Goal: Task Accomplishment & Management: Manage account settings

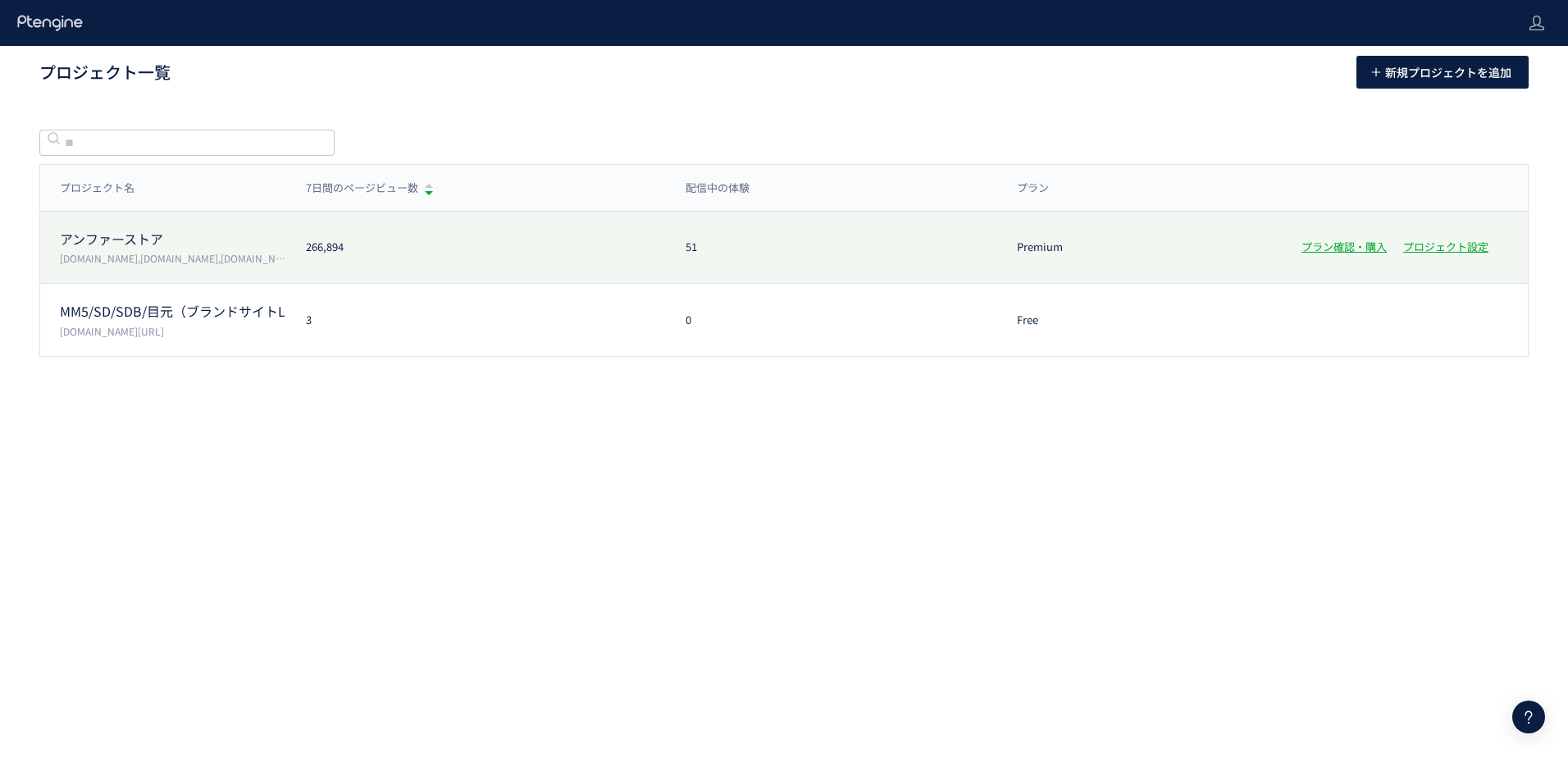
click at [132, 242] on p "アンファーストア" at bounding box center [172, 238] width 226 height 19
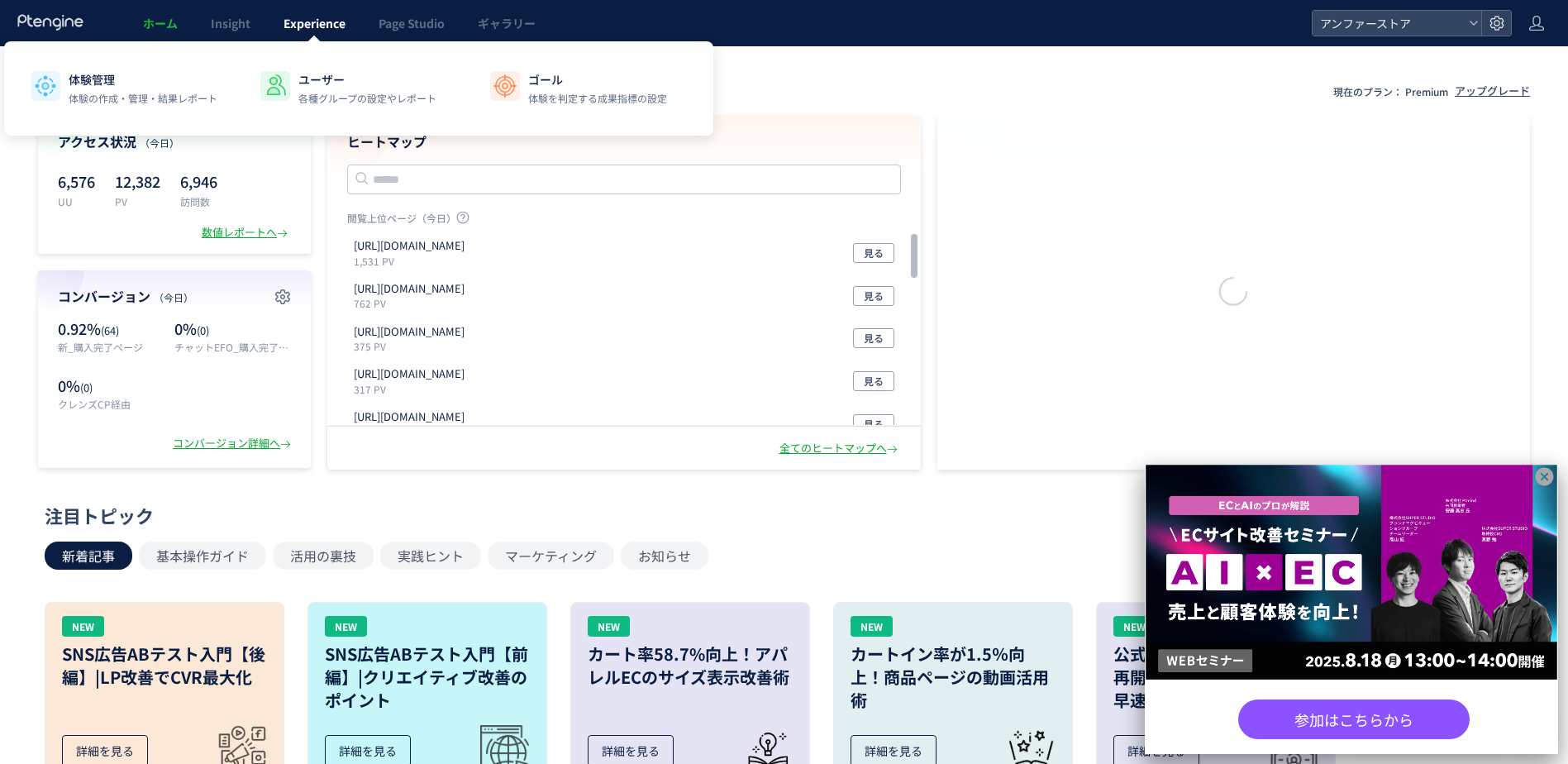
click at [315, 20] on span "Experience" at bounding box center [315, 23] width 62 height 16
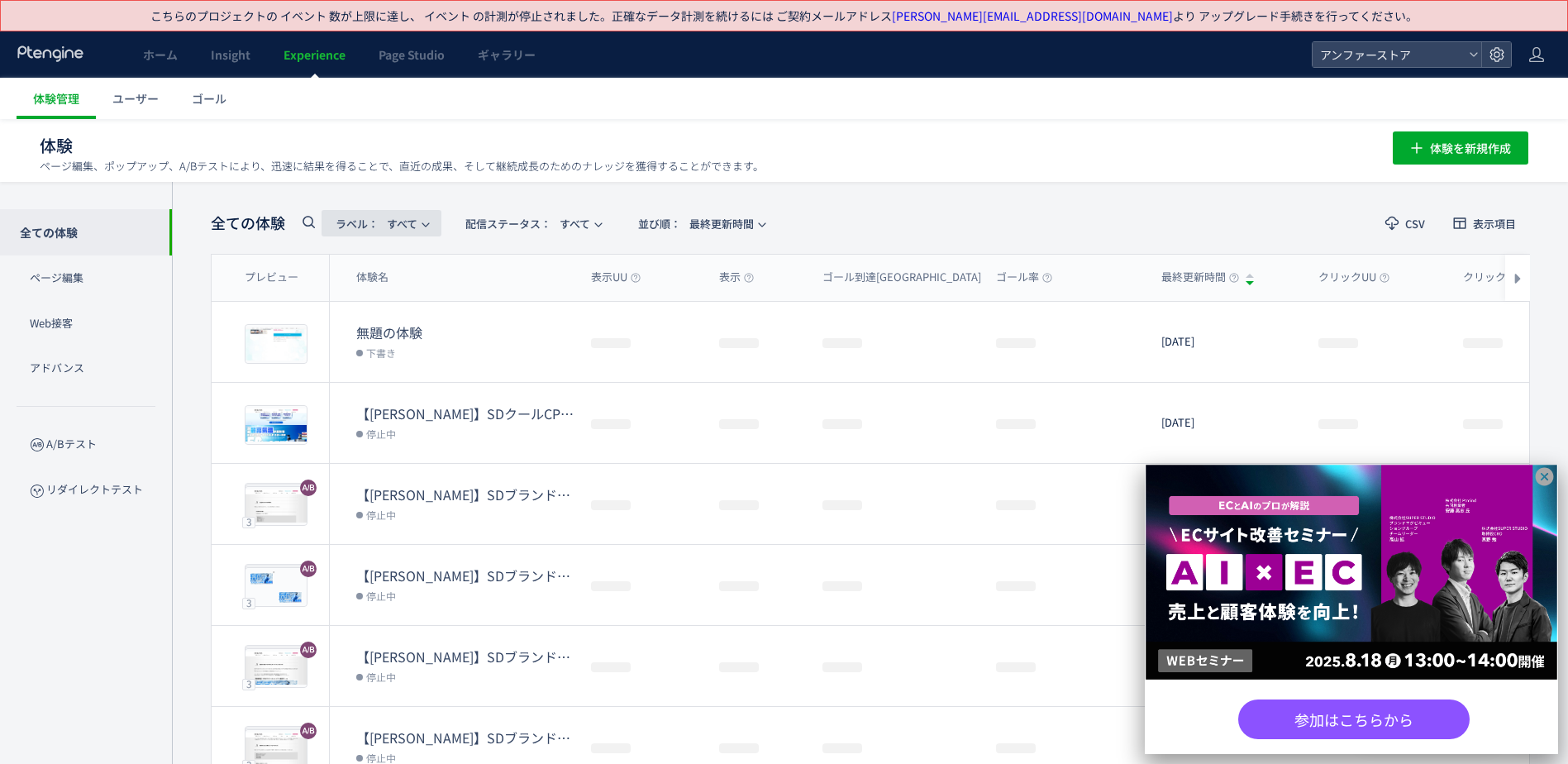
click at [395, 222] on span "ラベル： すべて" at bounding box center [377, 224] width 82 height 27
click at [465, 217] on button "配信ステータス​： すべて" at bounding box center [532, 223] width 163 height 26
click at [522, 344] on li "配信中" at bounding box center [537, 358] width 68 height 30
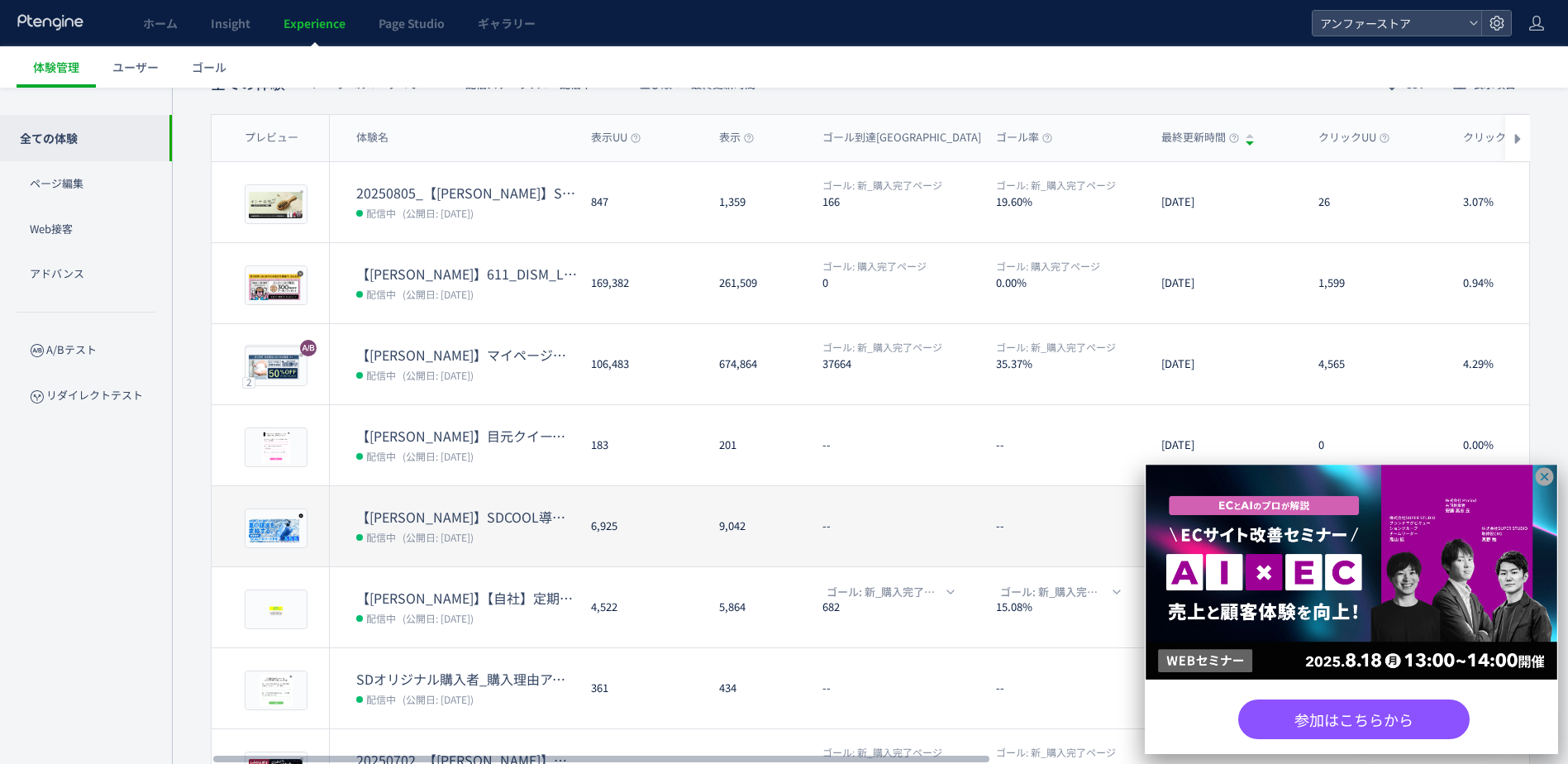
scroll to position [166, 0]
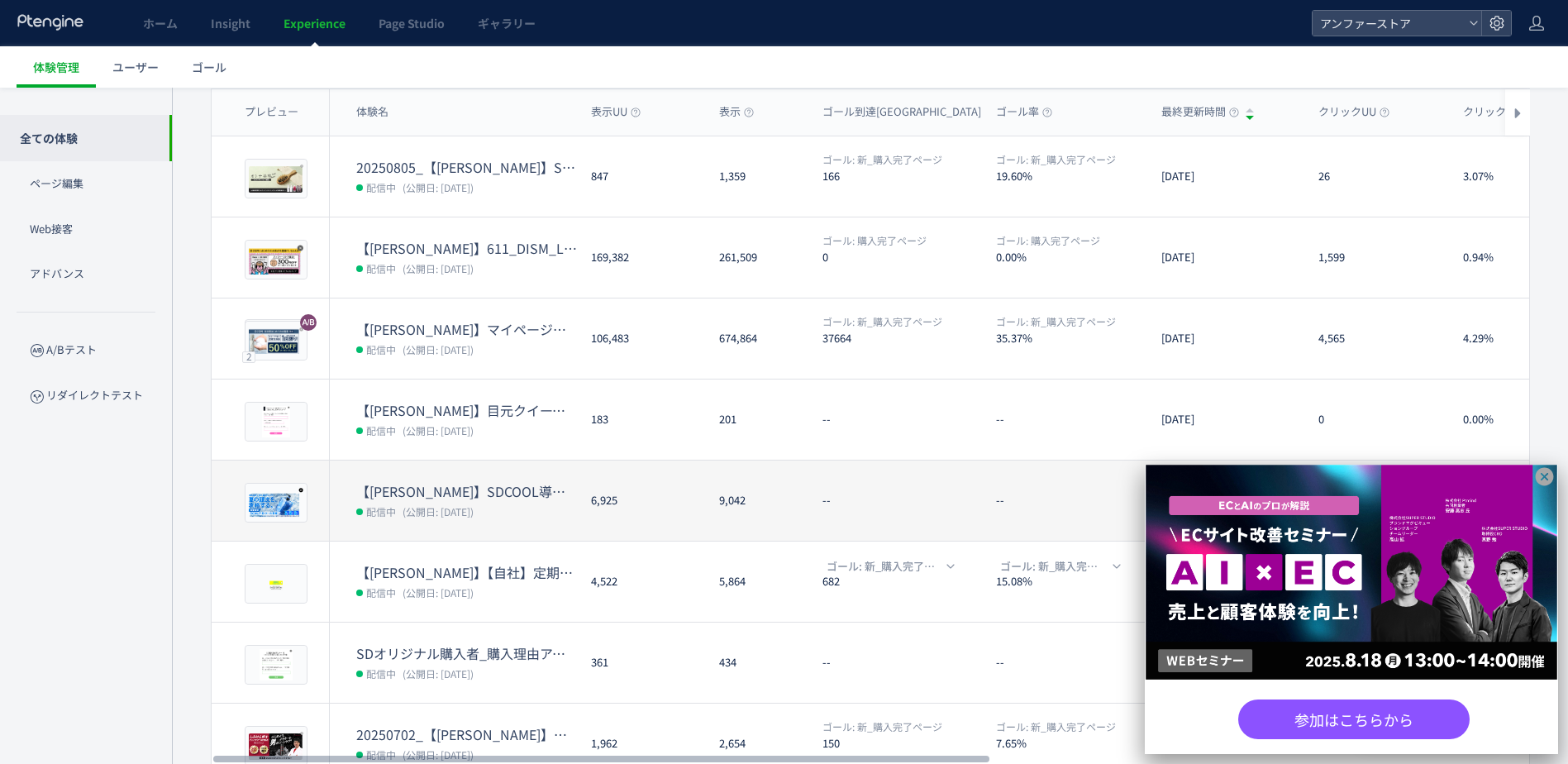
click at [400, 495] on dt "【[PERSON_NAME]】SDCOOL導線配置（ブランドサイトTOP）" at bounding box center [467, 491] width 222 height 19
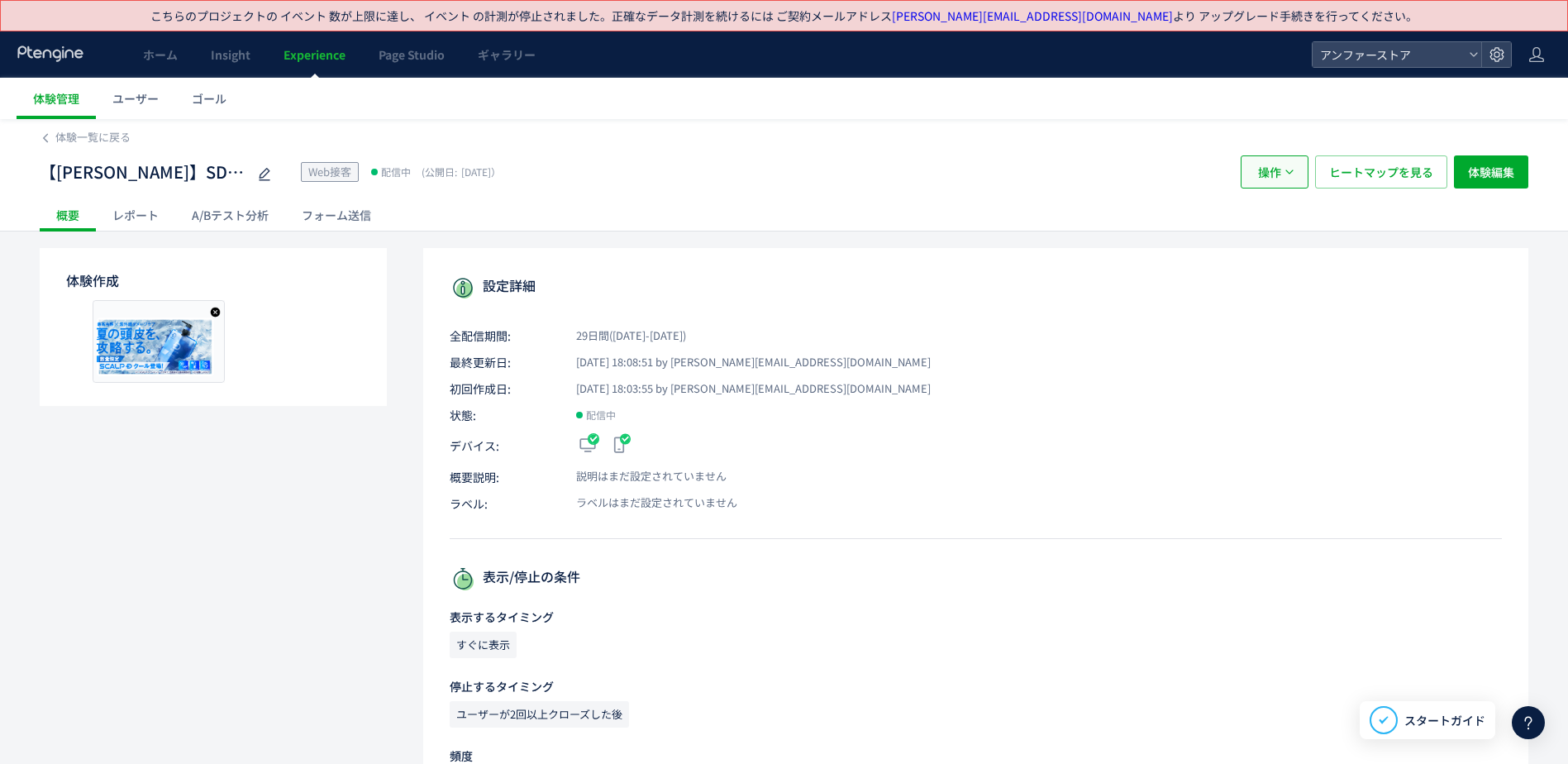
click at [1270, 166] on span "操作" at bounding box center [1269, 172] width 23 height 33
click at [1262, 267] on li "停止" at bounding box center [1275, 282] width 56 height 30
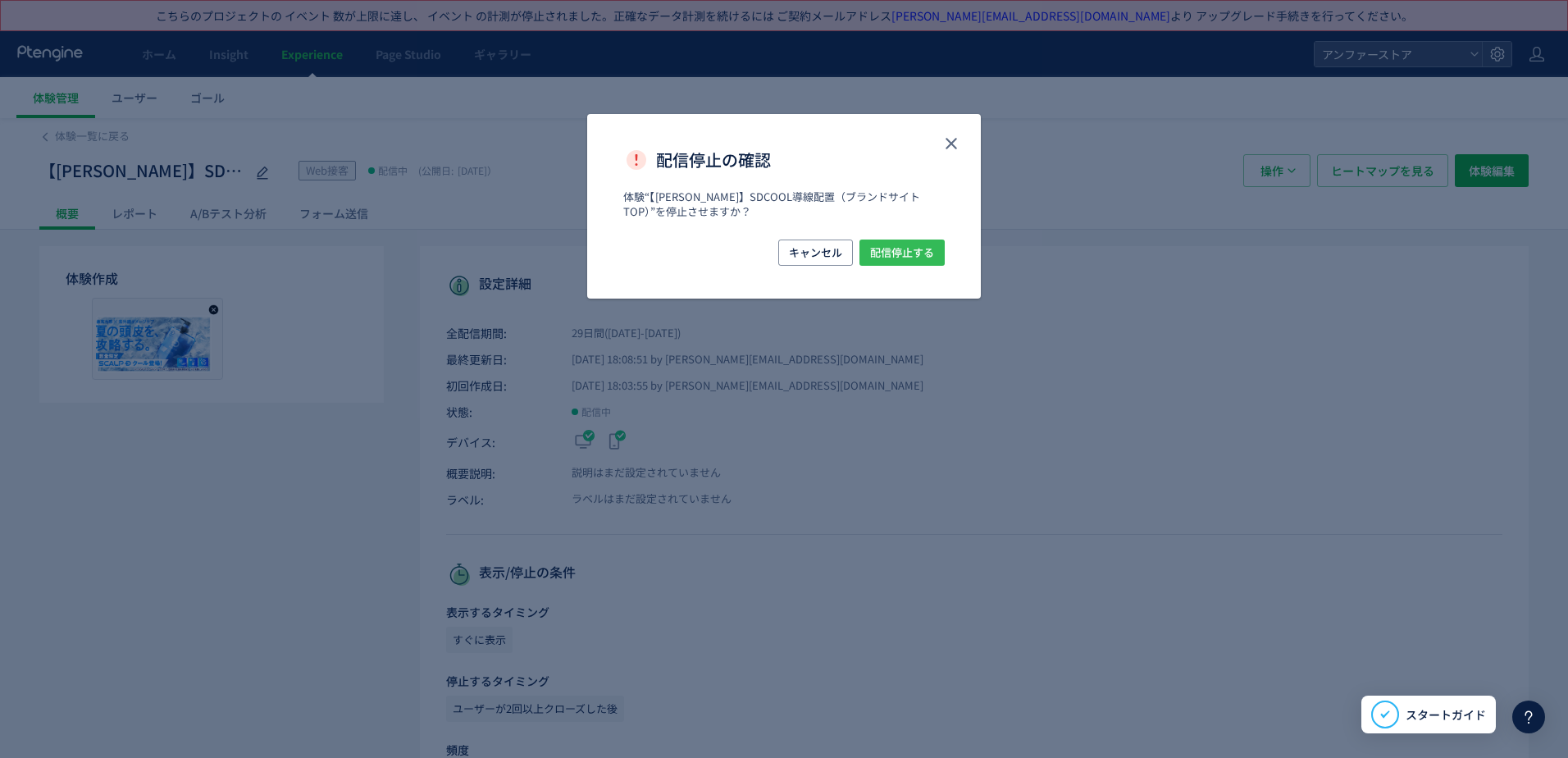
click at [907, 251] on span "配信停止する" at bounding box center [901, 252] width 64 height 26
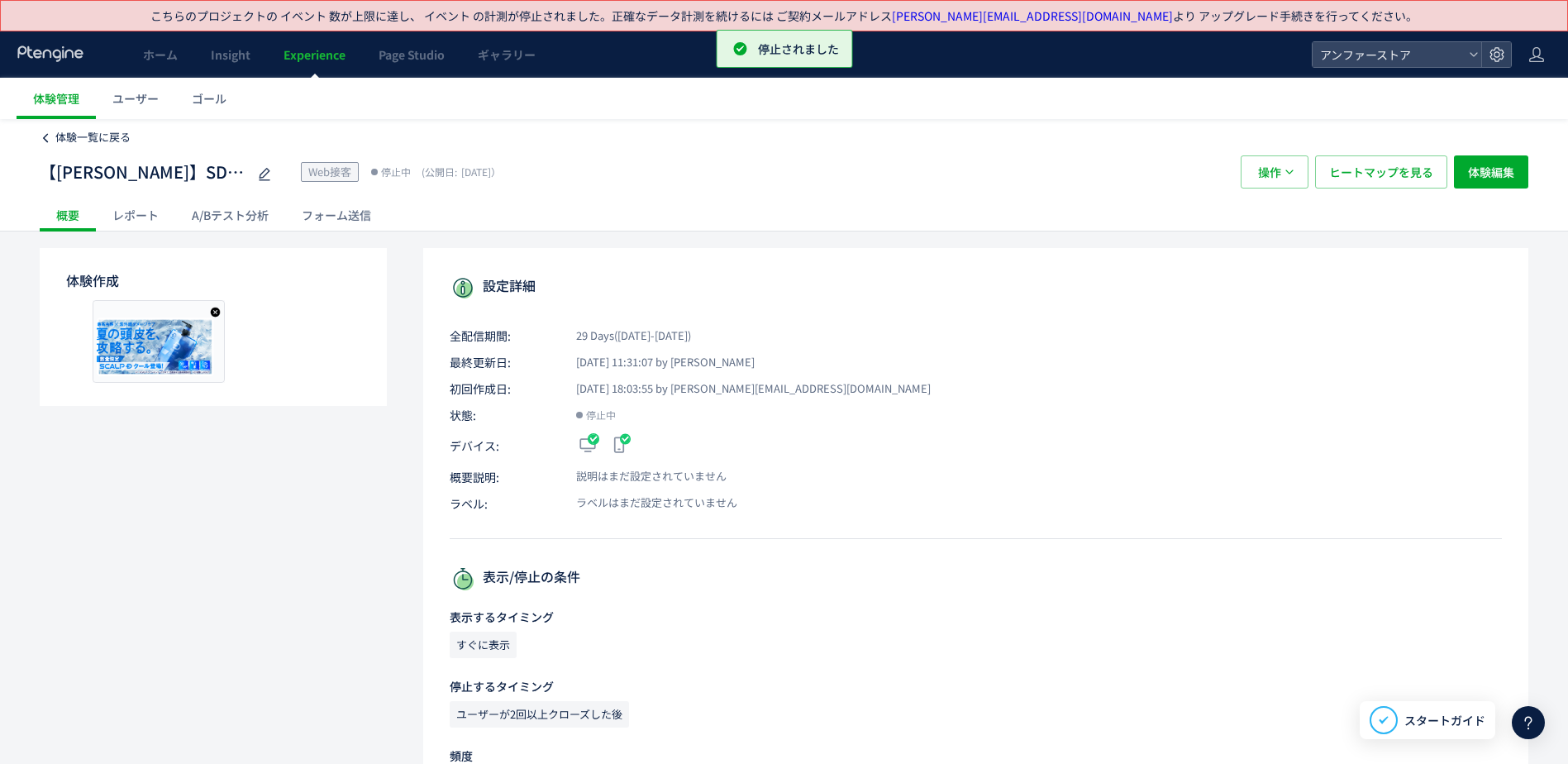
click at [58, 136] on span "体験一覧に戻る" at bounding box center [93, 136] width 75 height 15
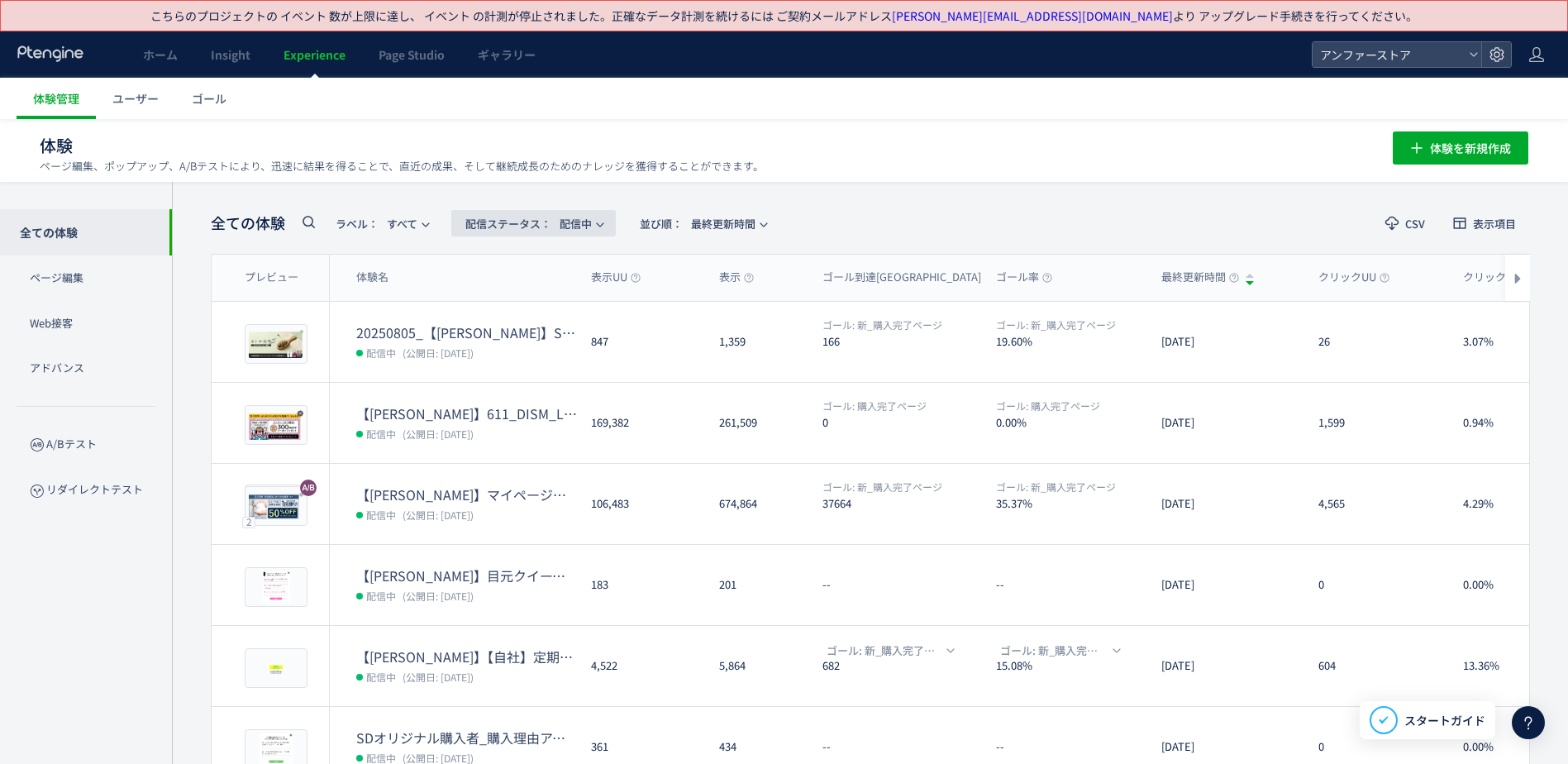
click at [532, 222] on span "配信ステータス​：" at bounding box center [508, 223] width 86 height 15
click at [537, 374] on li "予約中" at bounding box center [537, 388] width 68 height 30
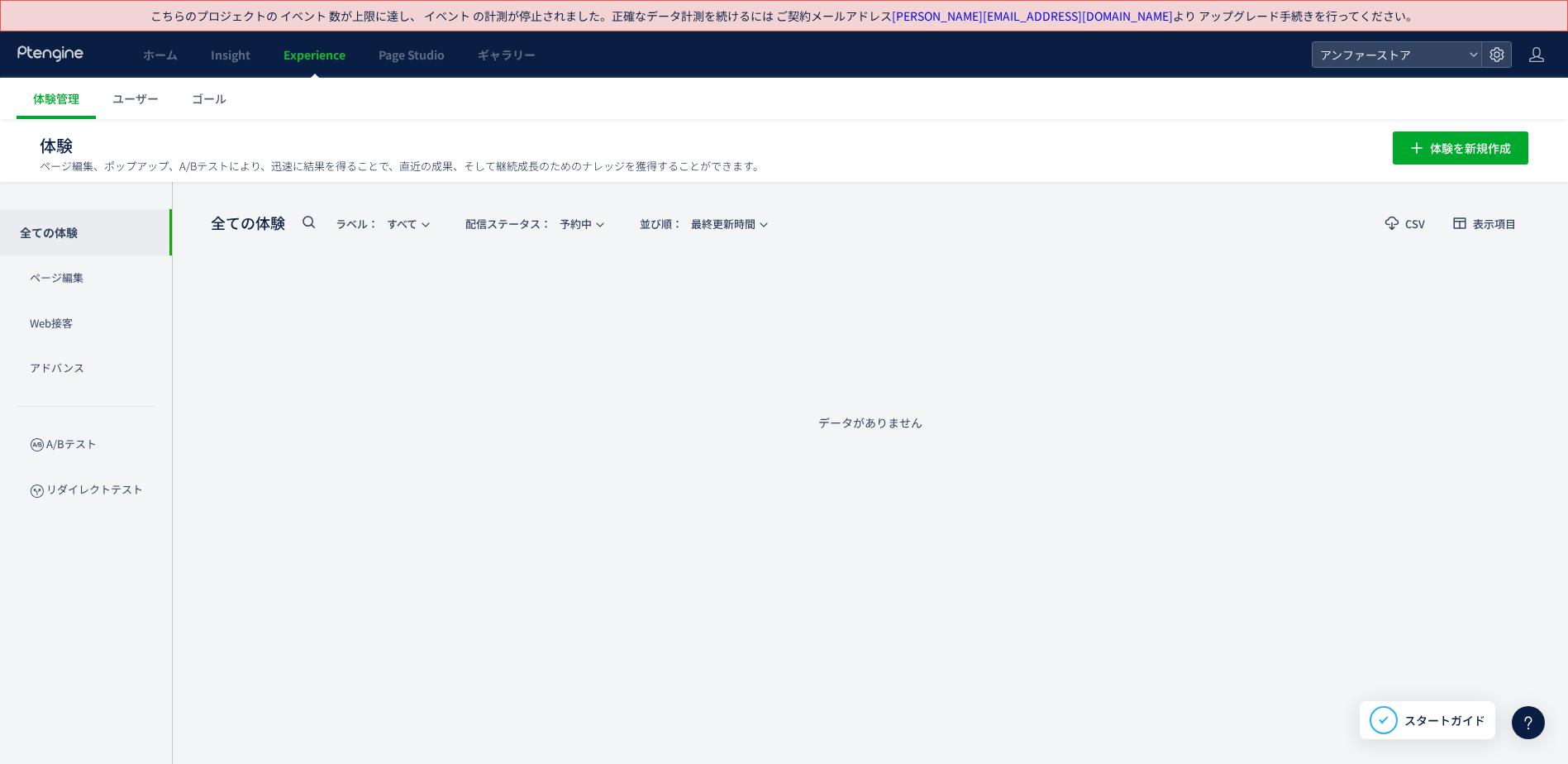
click at [569, 236] on div "配信ステータス​： 予約中" at bounding box center [533, 223] width 165 height 26
click at [569, 227] on span "配信ステータス​： 予約中" at bounding box center [528, 224] width 126 height 27
click at [537, 357] on li "停止中" at bounding box center [537, 358] width 68 height 30
